Goal: Task Accomplishment & Management: Complete application form

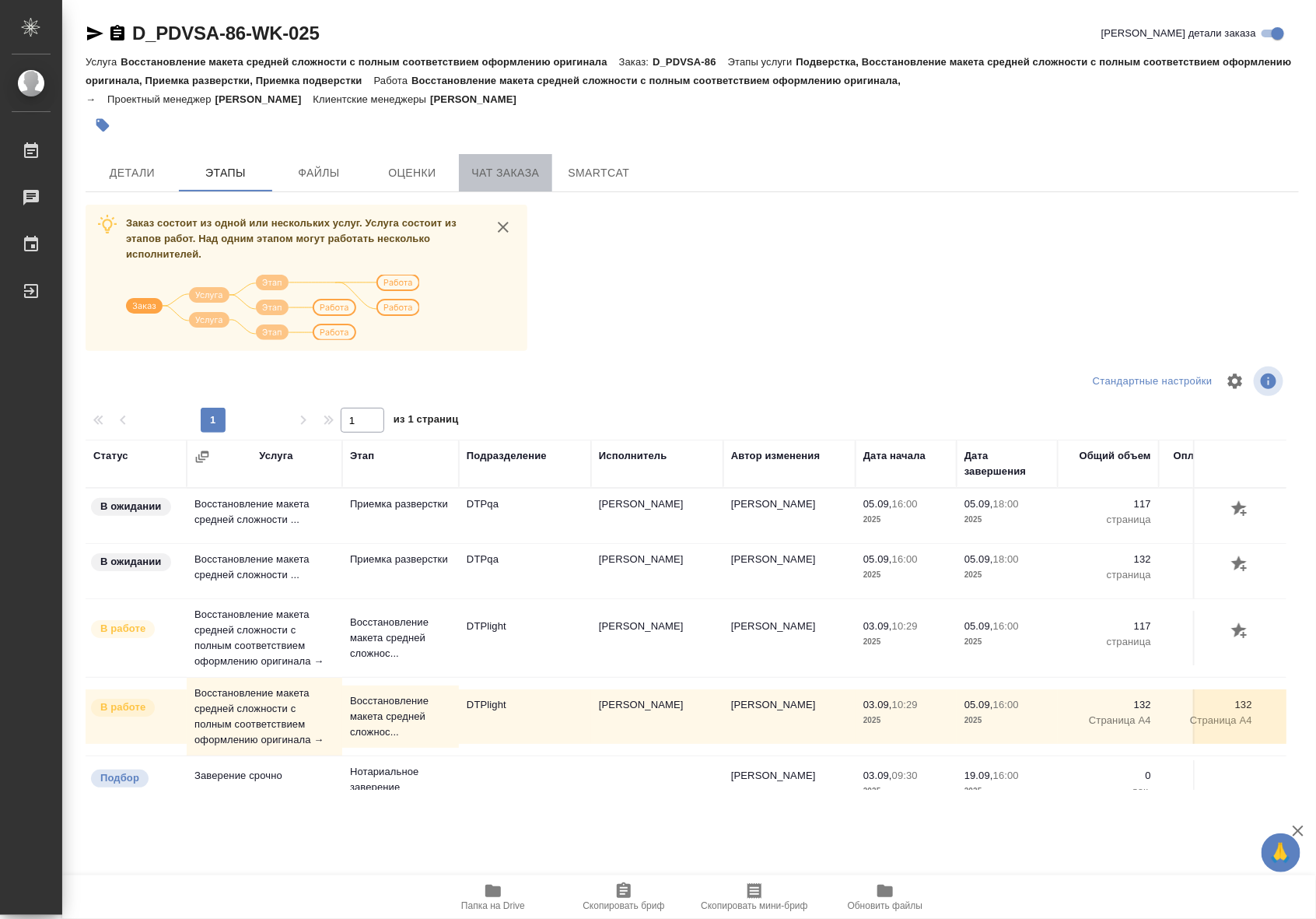
click at [530, 160] on button "Чат заказа" at bounding box center [505, 173] width 93 height 37
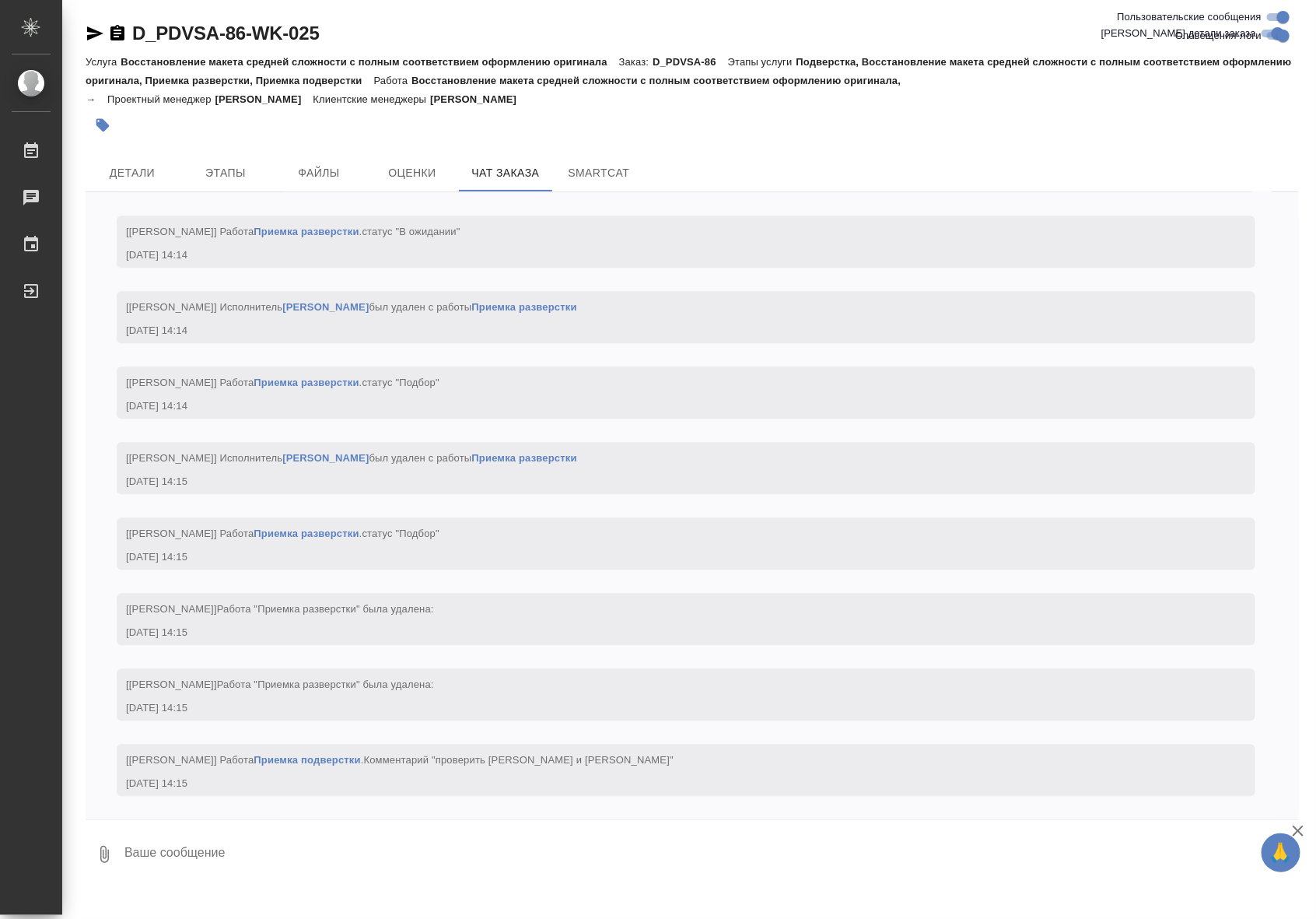
scroll to position [12491, 0]
click at [303, 755] on link "Приемка подверстки" at bounding box center [307, 759] width 107 height 11
click at [136, 174] on span "Детали" at bounding box center [132, 173] width 75 height 19
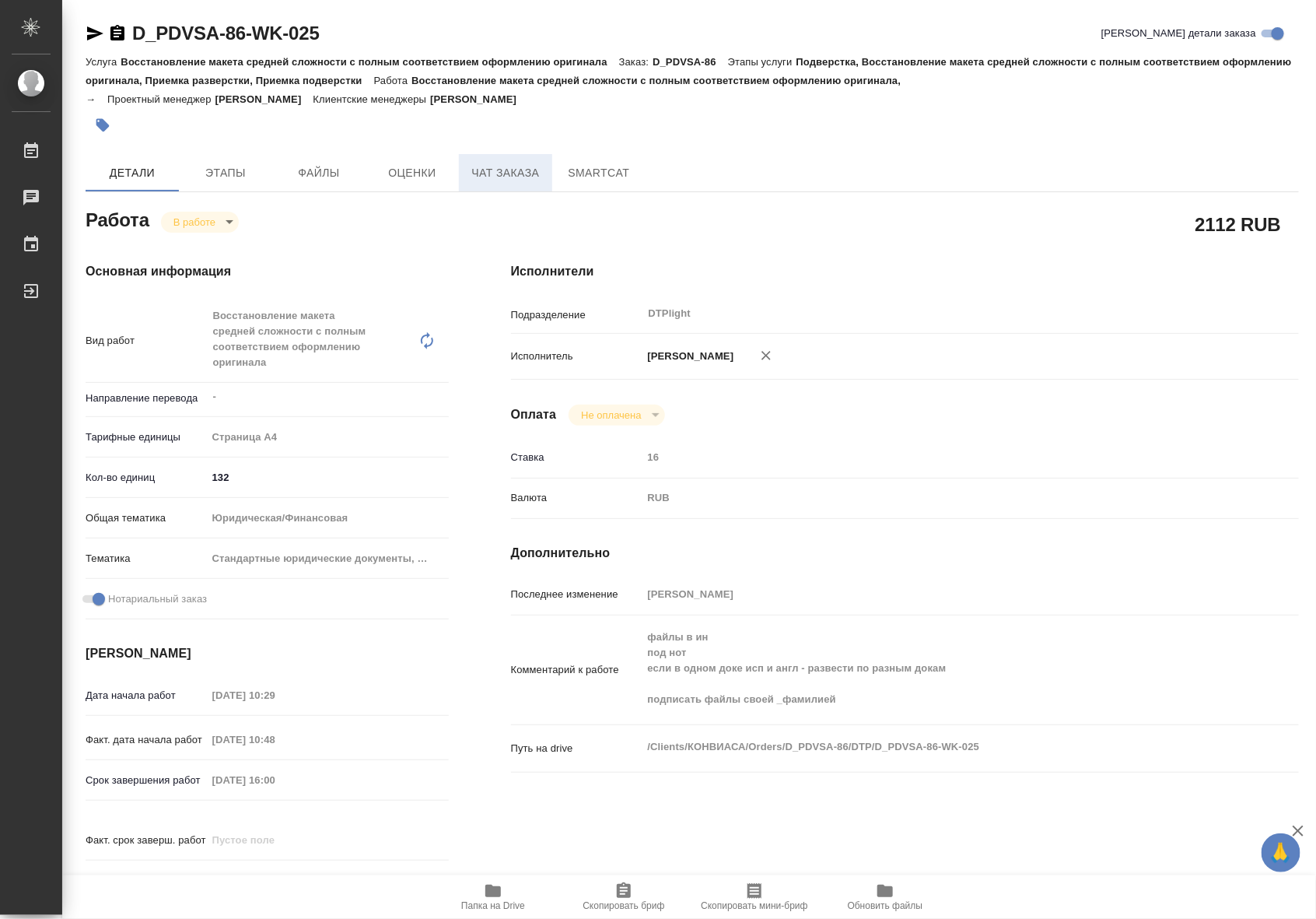
type textarea "x"
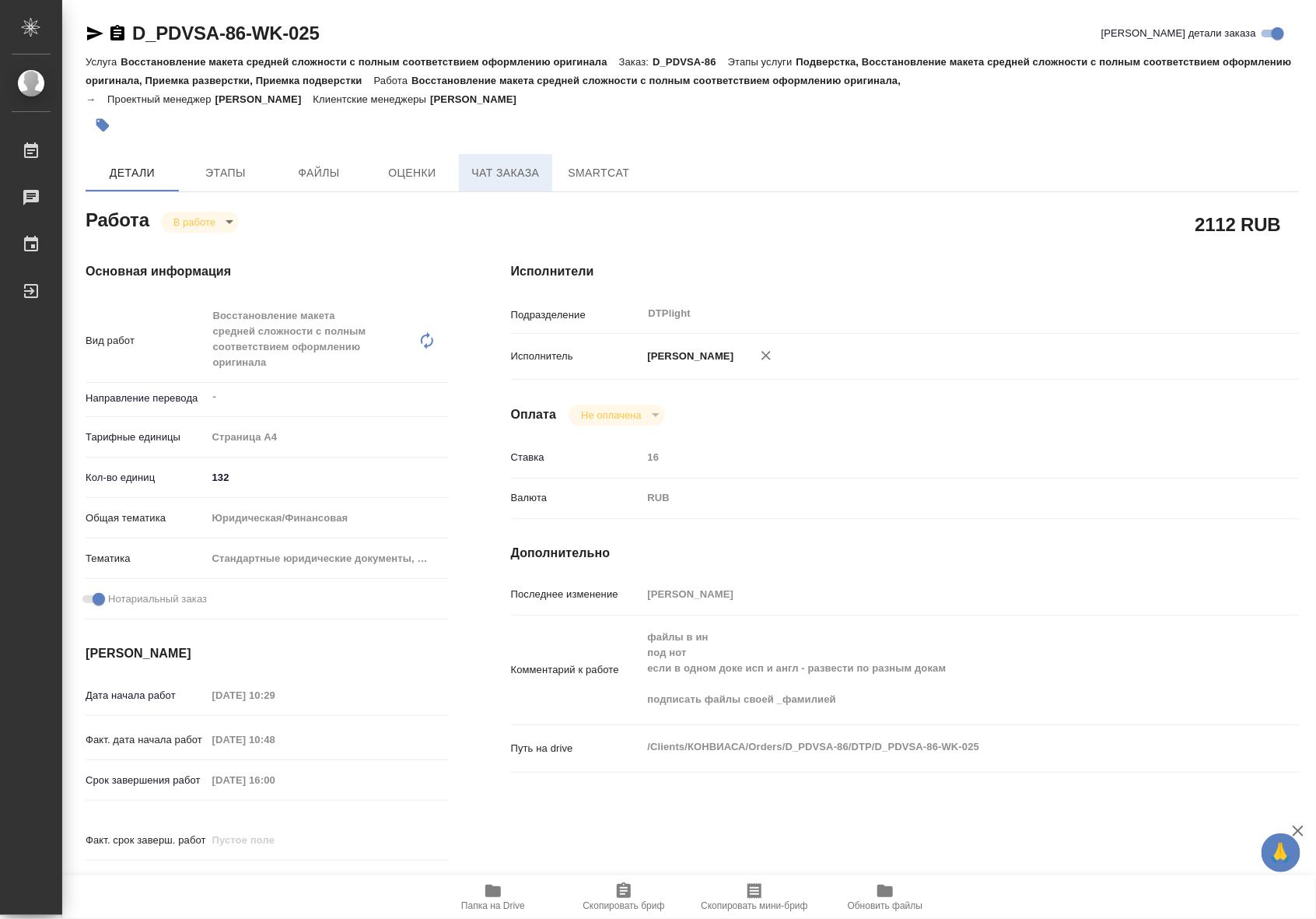
type textarea "x"
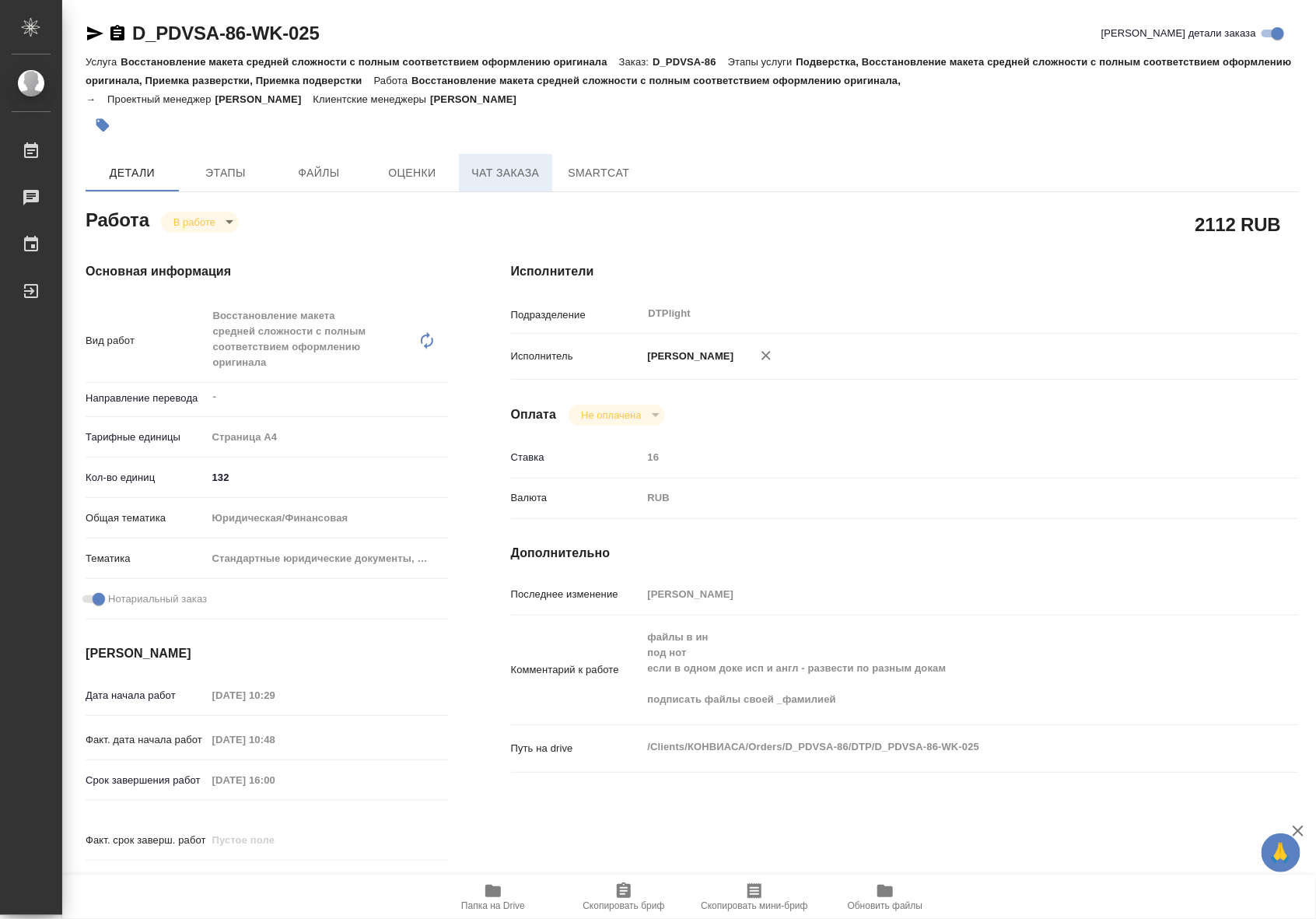
type textarea "x"
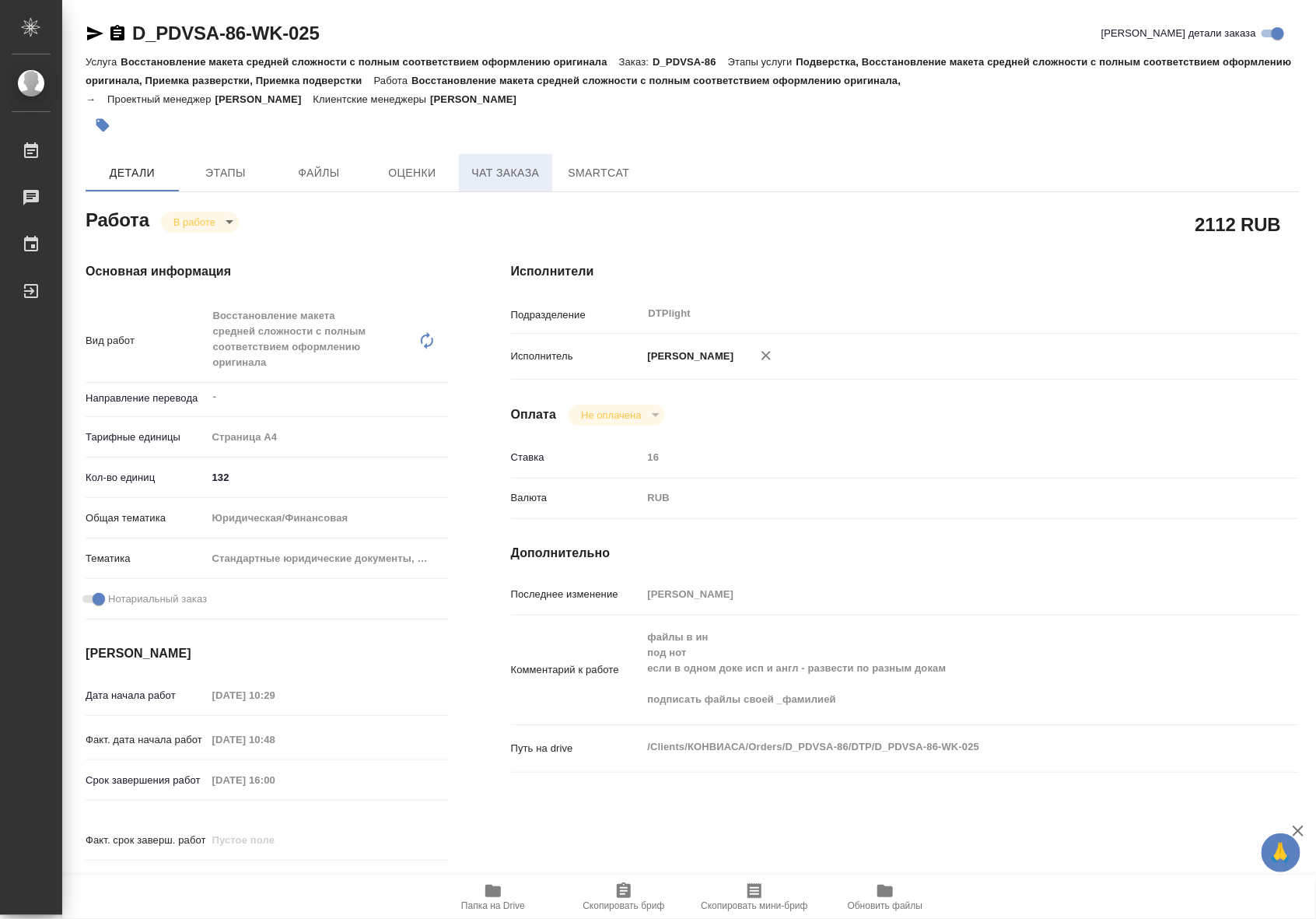
type textarea "x"
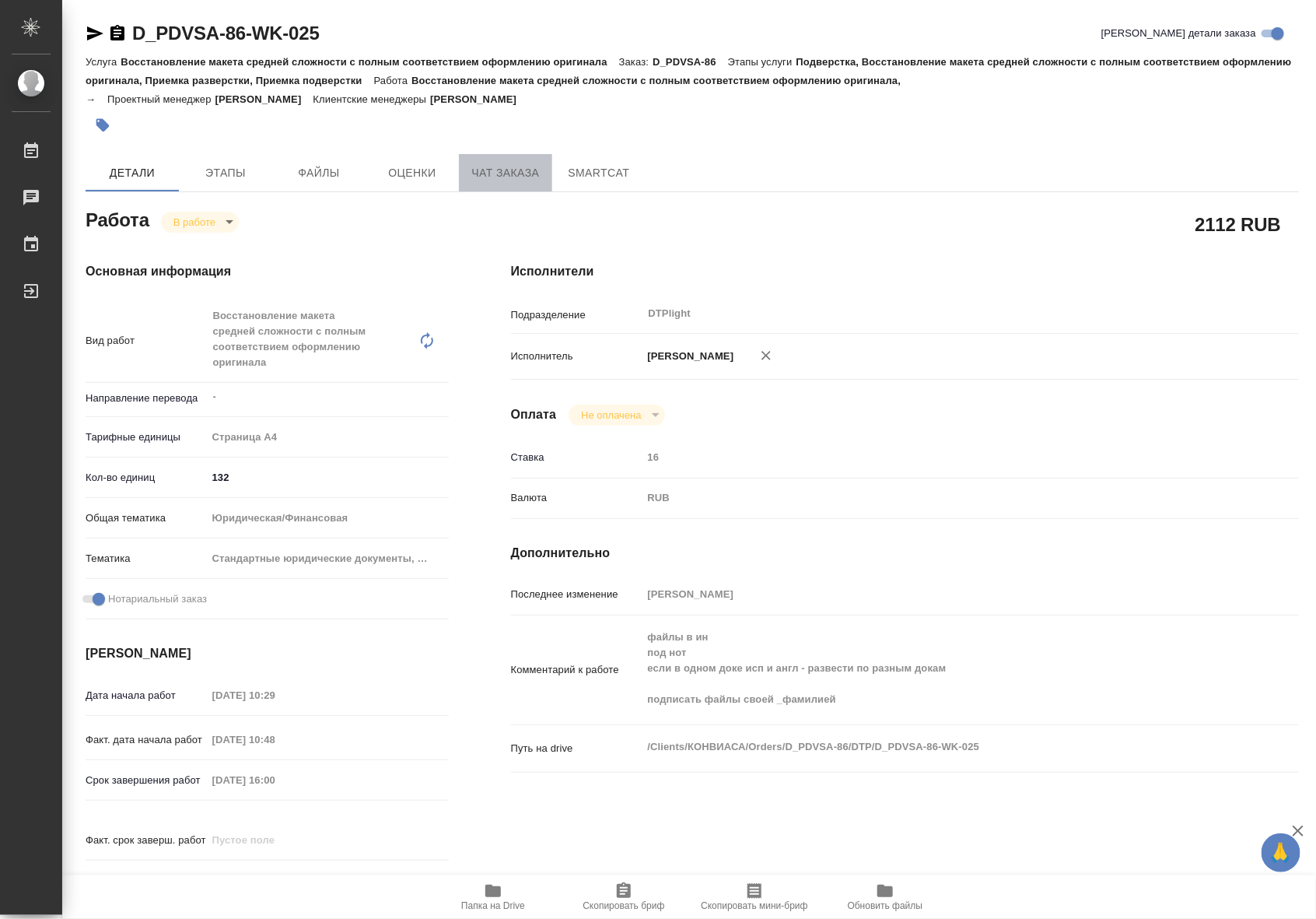
click at [472, 168] on span "Чат заказа" at bounding box center [505, 173] width 75 height 19
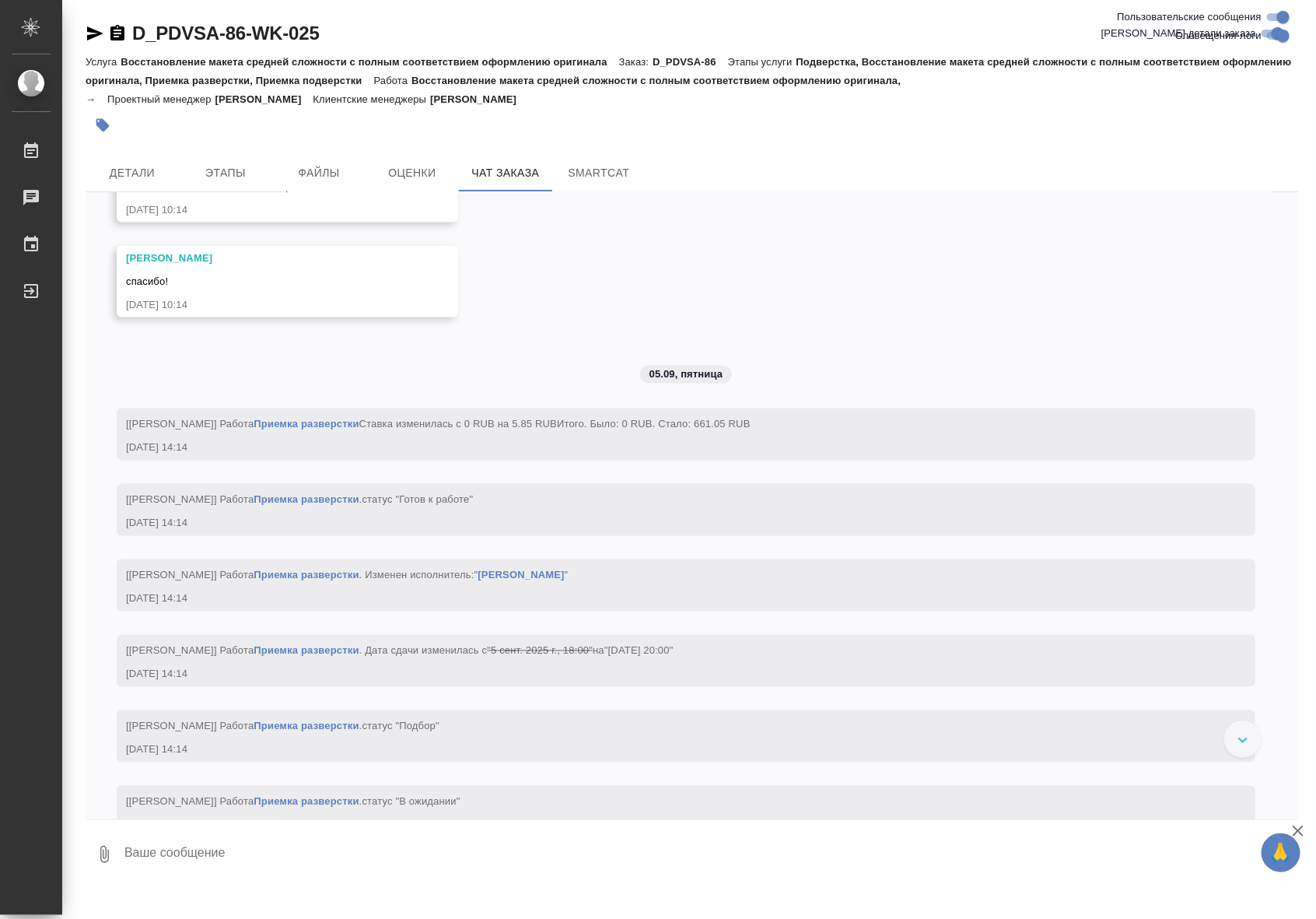
scroll to position [12279, 0]
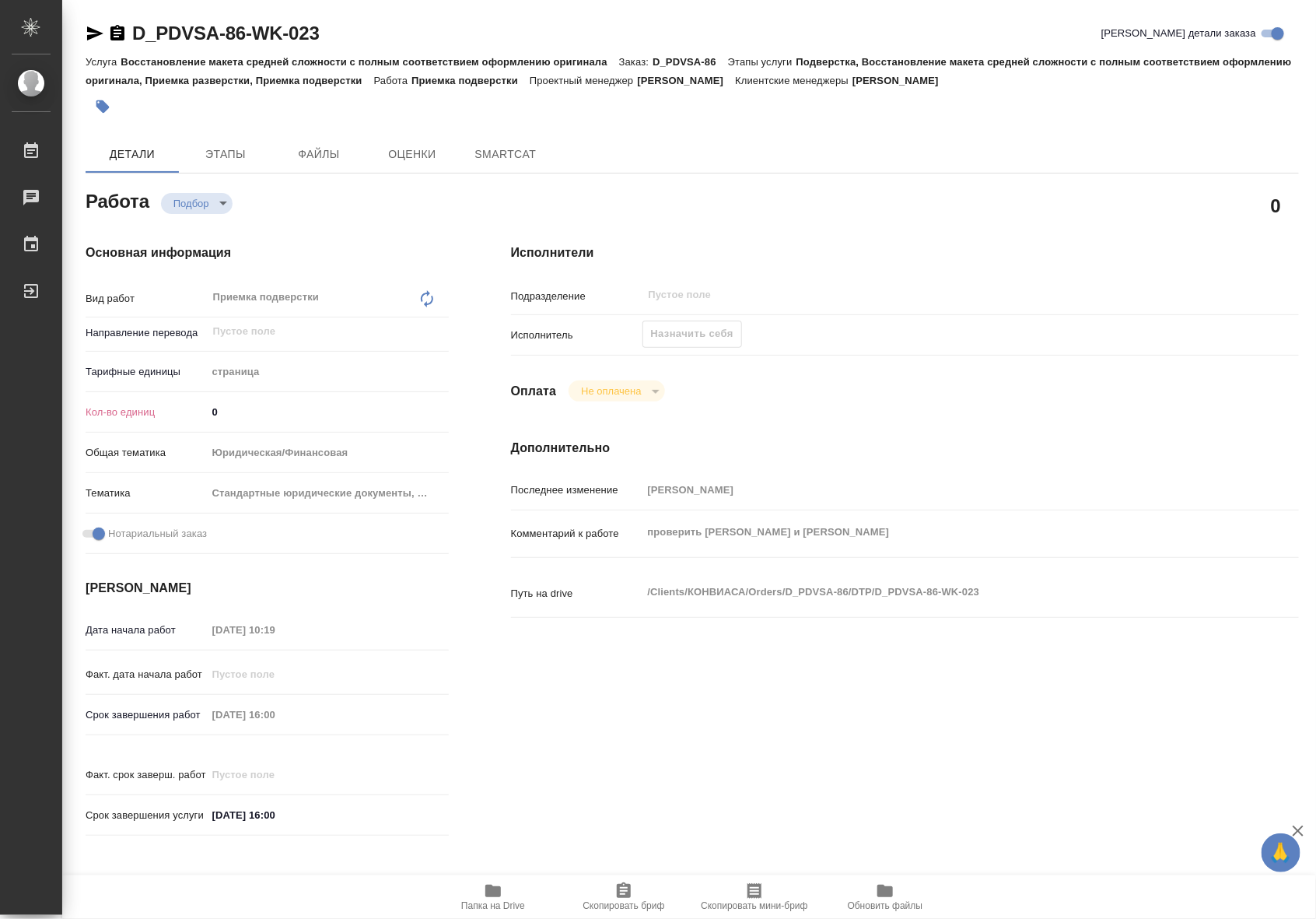
type textarea "x"
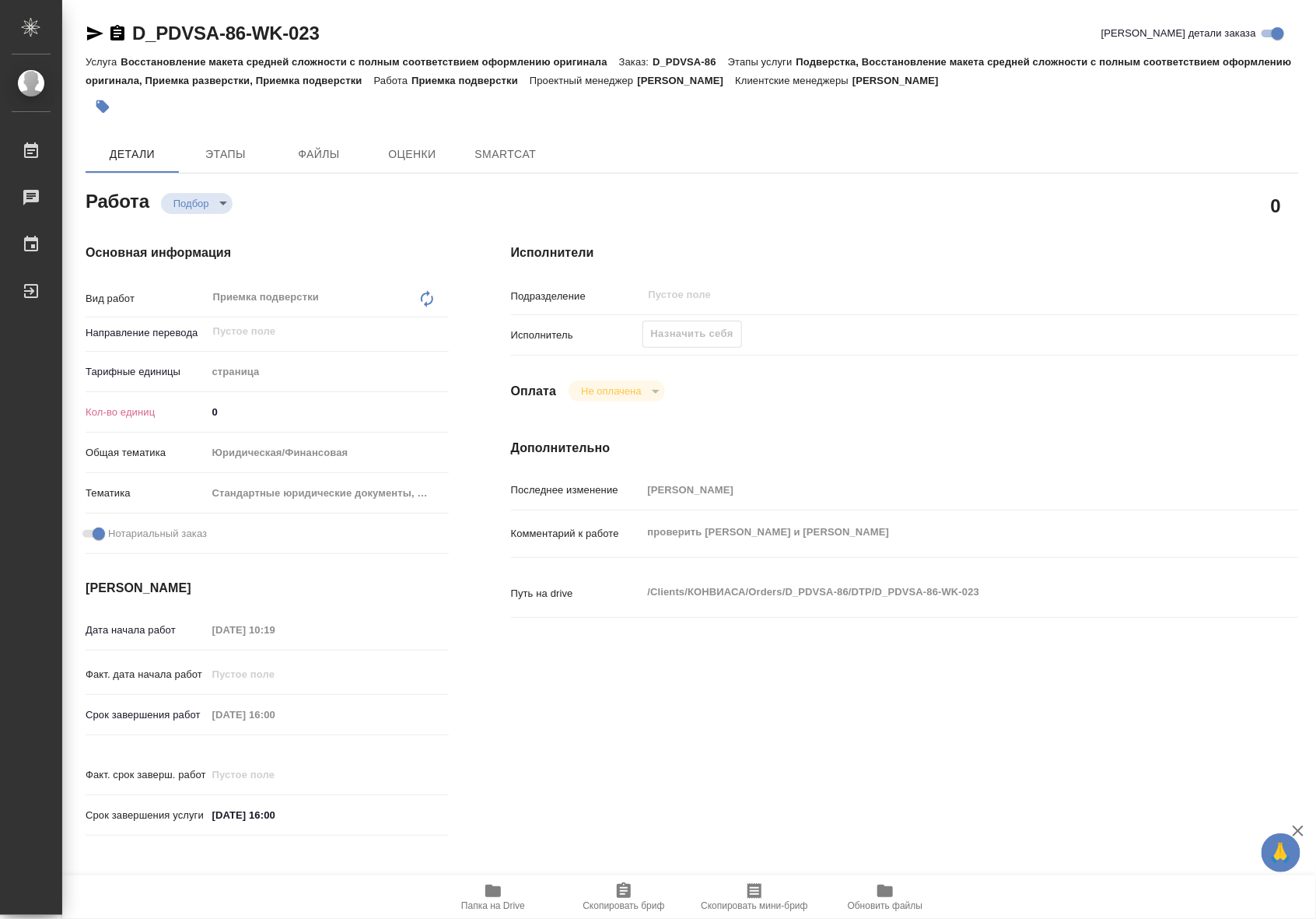
type textarea "x"
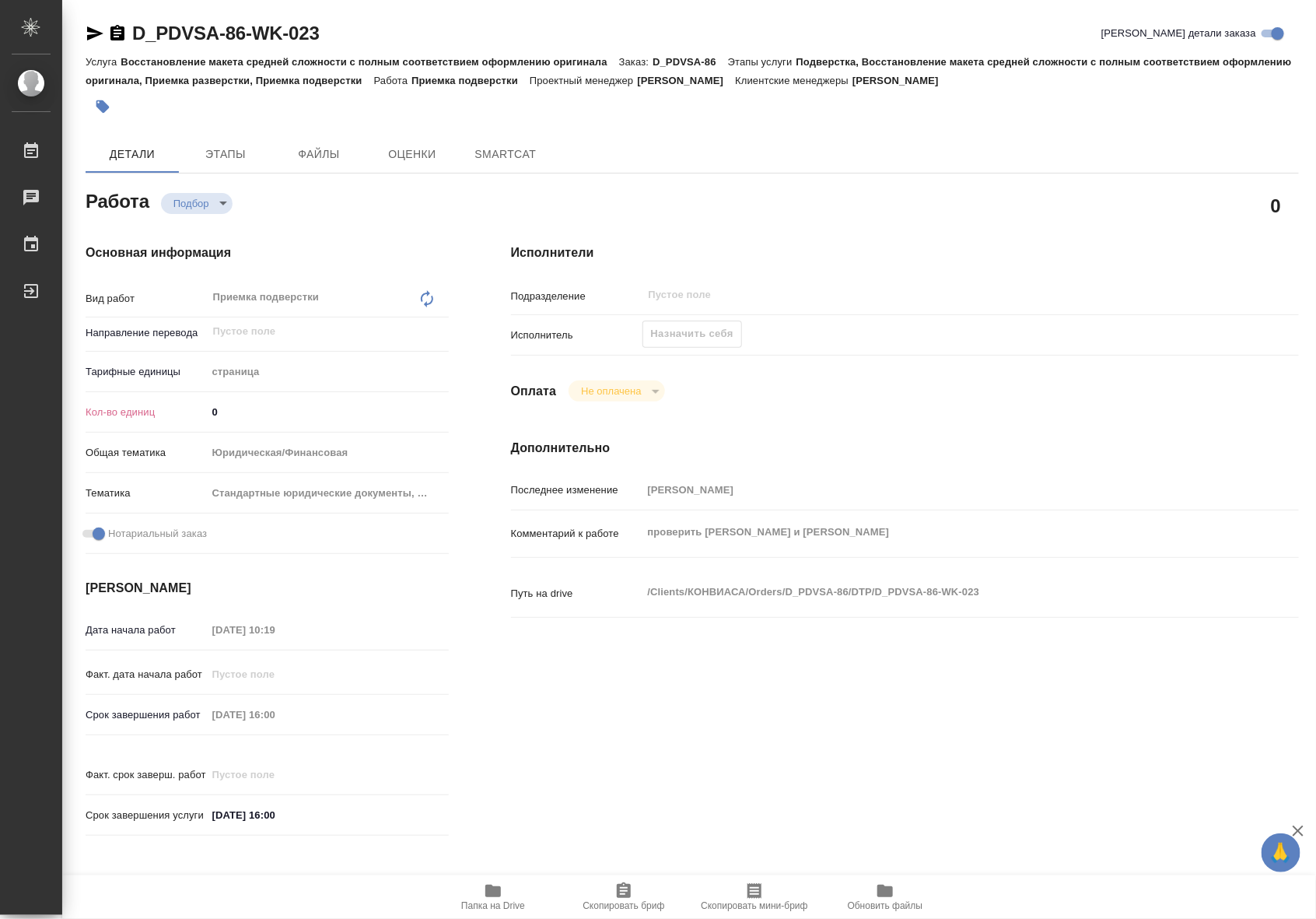
type textarea "x"
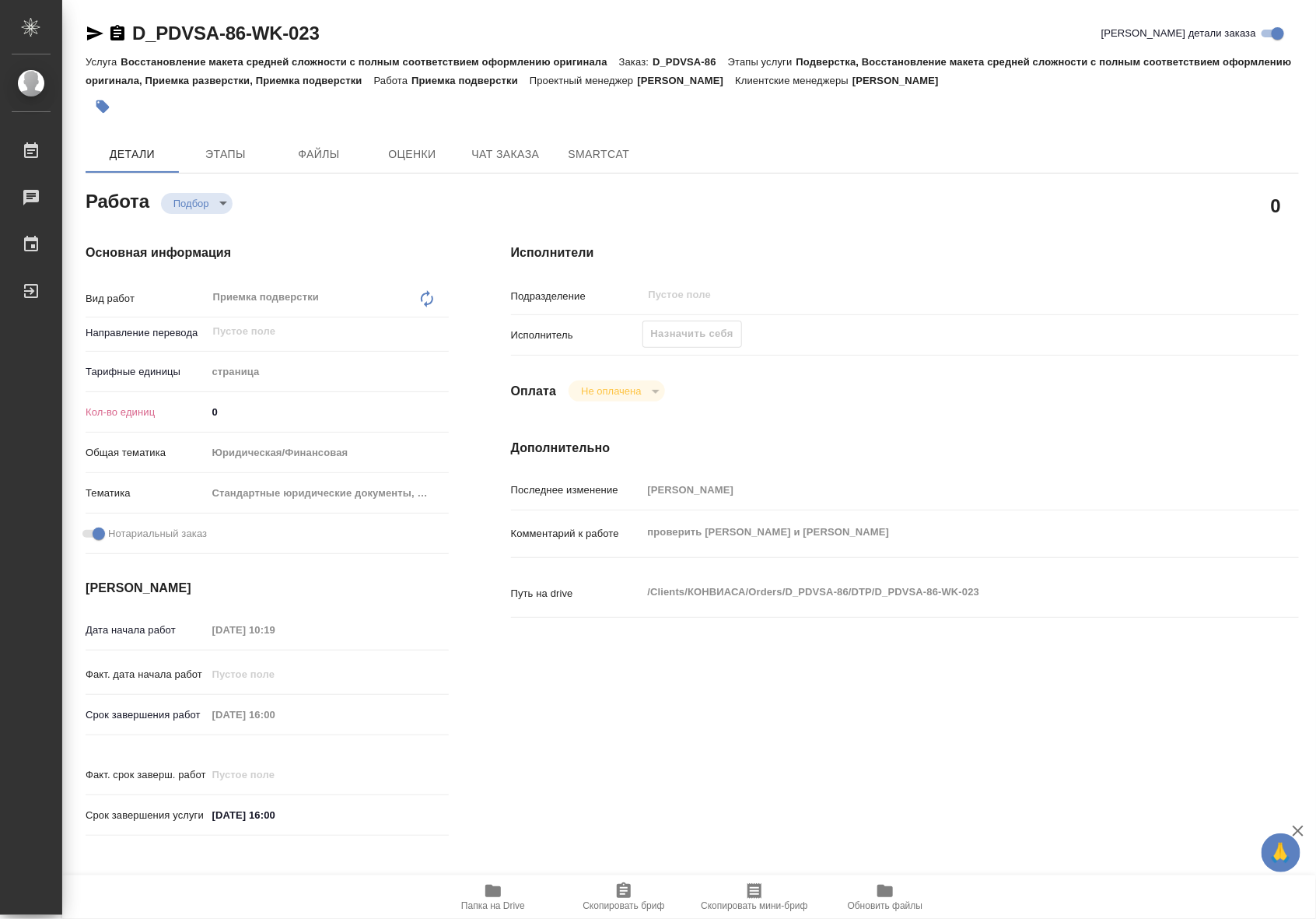
type textarea "x"
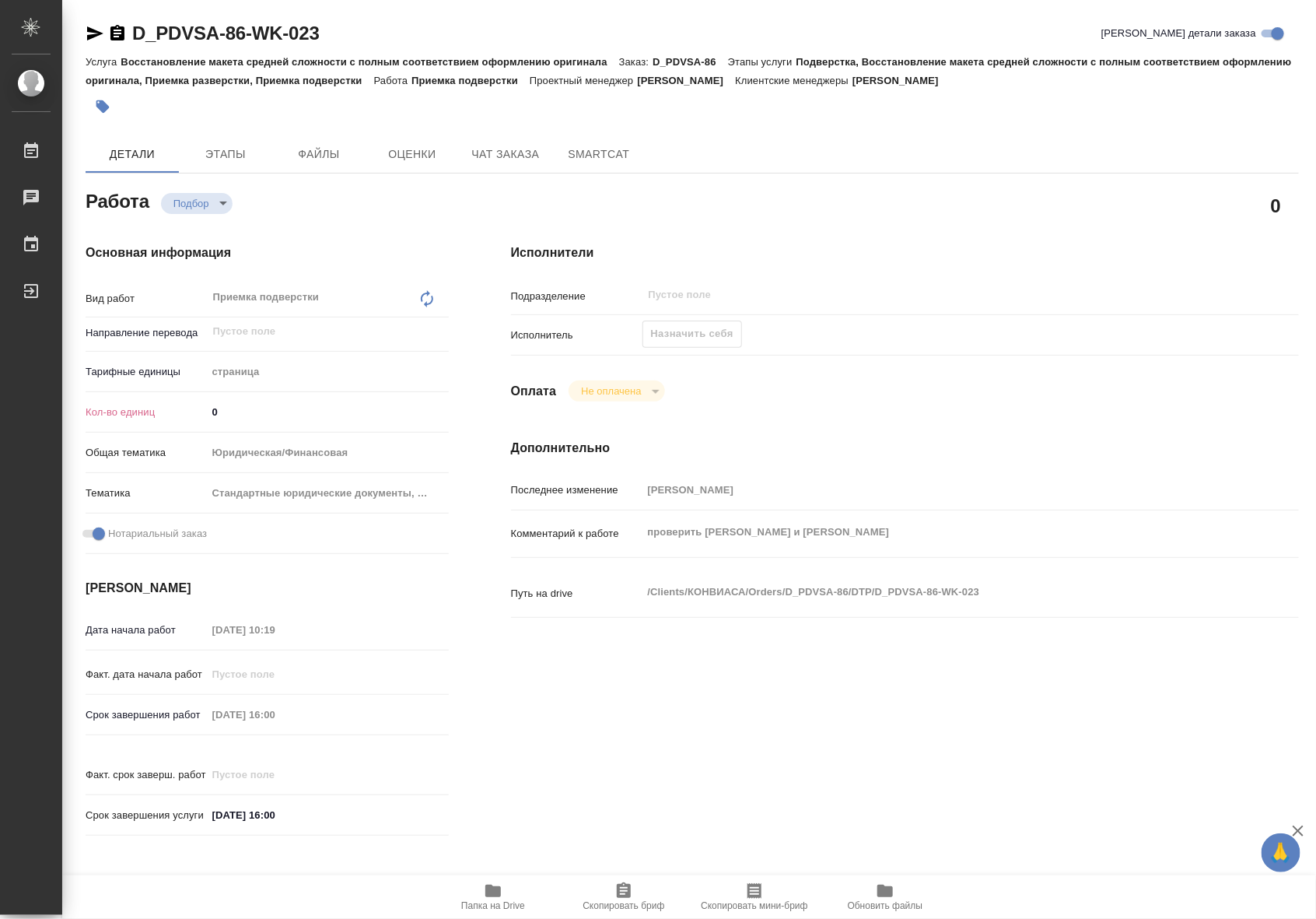
type textarea "x"
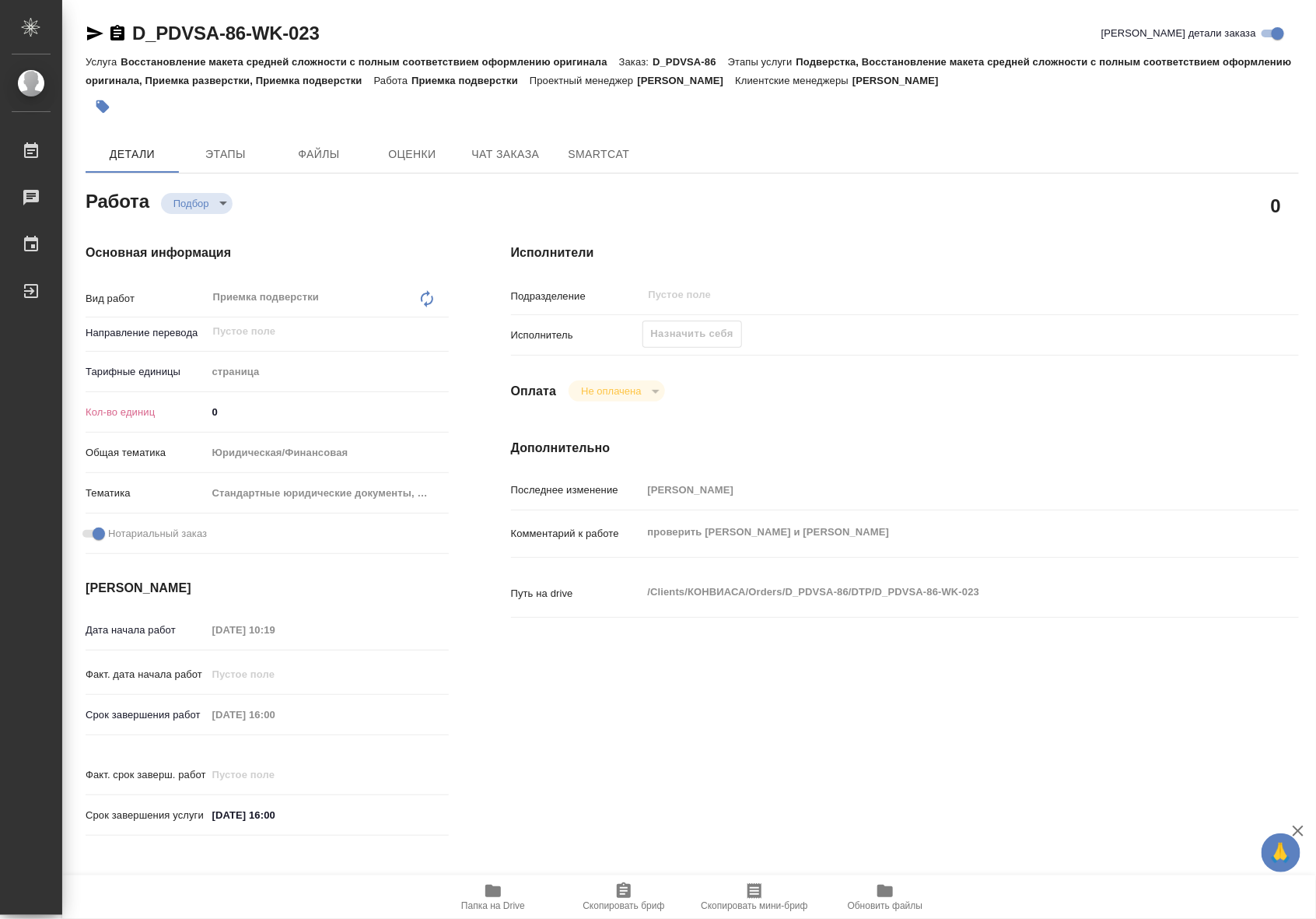
type textarea "x"
